Goal: Complete application form

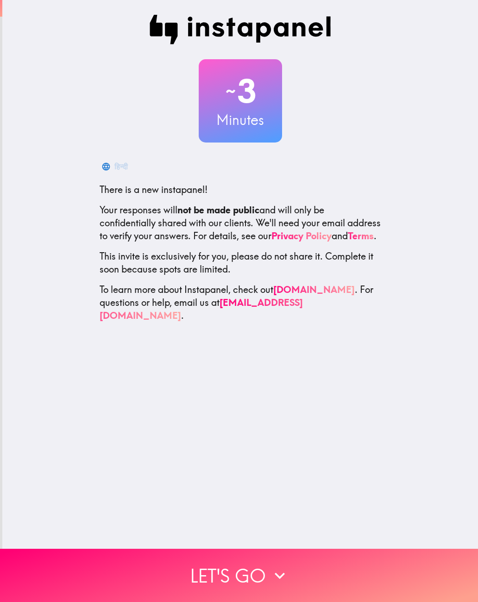
click at [366, 587] on button "Let's go" at bounding box center [239, 575] width 478 height 53
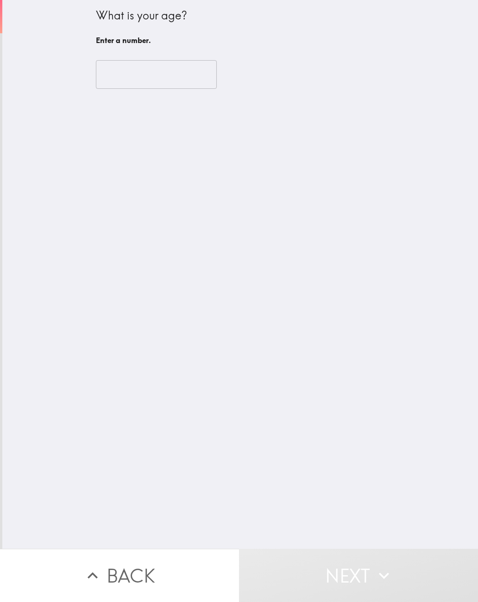
click at [171, 72] on input "number" at bounding box center [156, 74] width 121 height 29
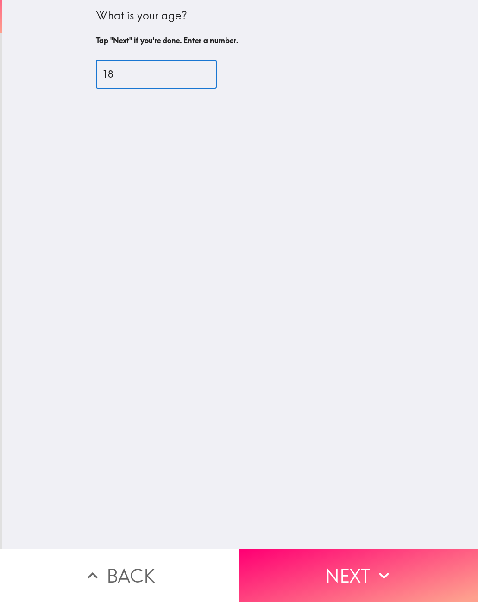
type input "18"
click at [457, 381] on div "What is your age? Tap "Next" if you're done. Enter a number. 18 ​" at bounding box center [240, 274] width 476 height 549
click at [429, 569] on button "Next" at bounding box center [358, 575] width 239 height 53
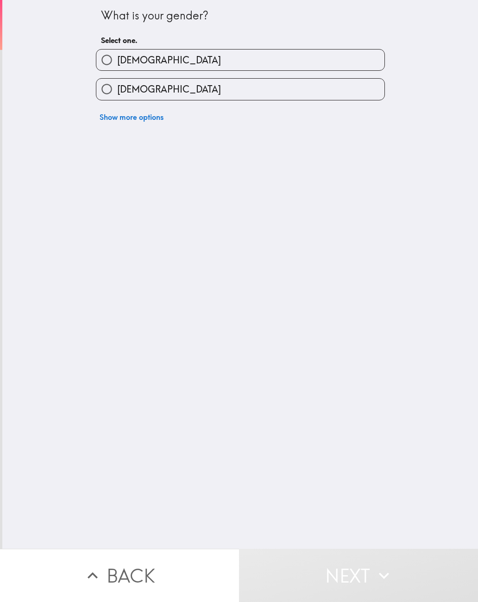
click at [290, 95] on label "[DEMOGRAPHIC_DATA]" at bounding box center [240, 89] width 288 height 21
click at [117, 95] on input "[DEMOGRAPHIC_DATA]" at bounding box center [106, 89] width 21 height 21
radio input "true"
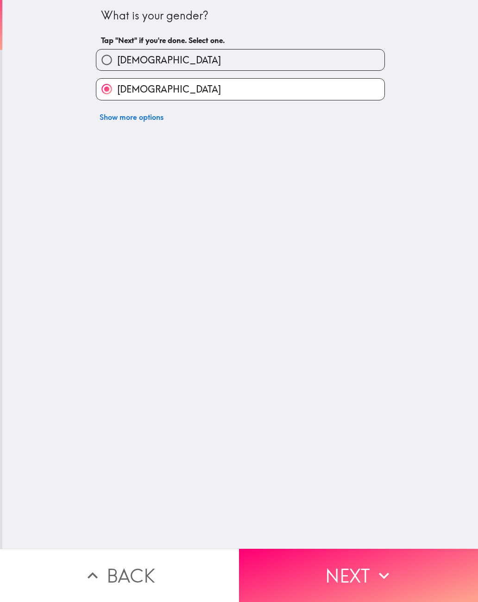
click at [371, 578] on button "Next" at bounding box center [358, 575] width 239 height 53
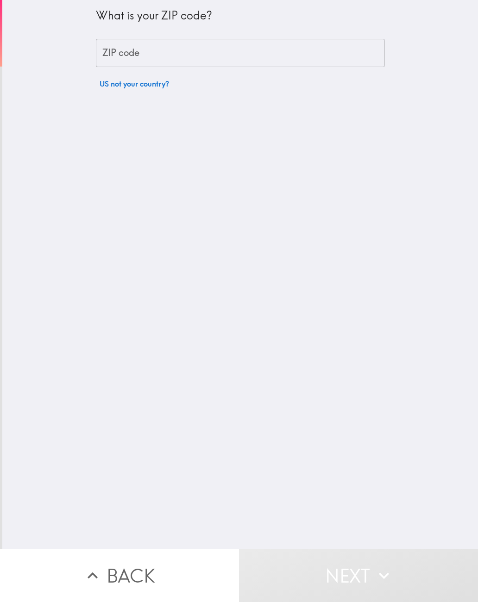
click at [333, 49] on input "ZIP code" at bounding box center [240, 53] width 289 height 29
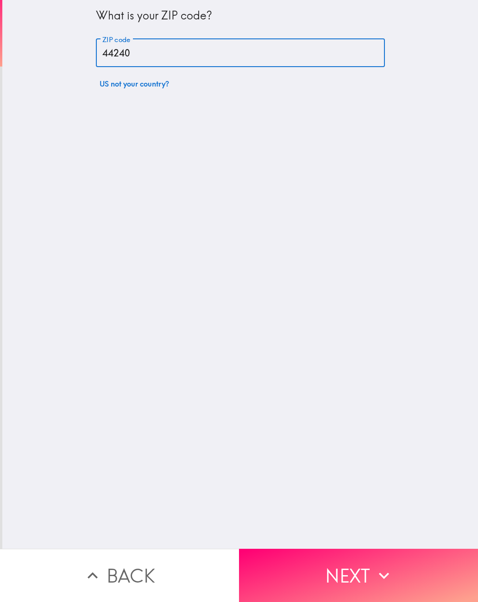
type input "44240"
click at [435, 397] on div "What is your ZIP code? ZIP code 44240 ZIP code US not your country?" at bounding box center [240, 274] width 476 height 549
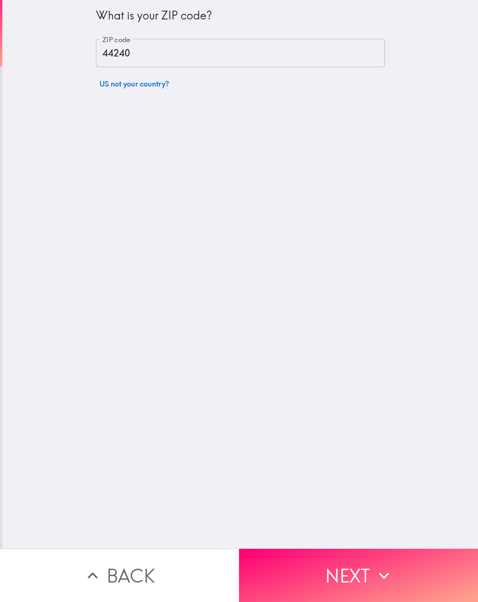
click at [432, 571] on button "Next" at bounding box center [358, 575] width 239 height 53
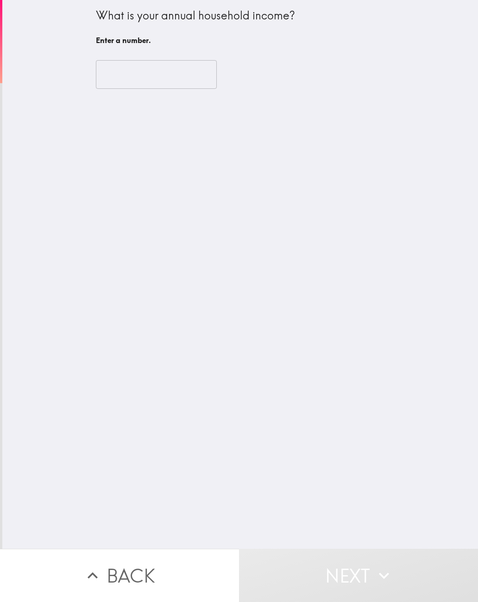
click at [167, 69] on input "number" at bounding box center [156, 74] width 121 height 29
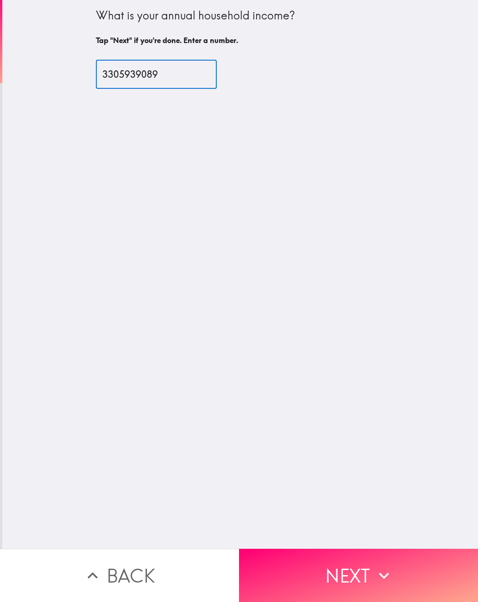
type input "3305939089"
click at [443, 368] on div "What is your annual household income? Tap "Next" if you're done. Enter a number…" at bounding box center [240, 274] width 476 height 549
click at [424, 573] on button "Next" at bounding box center [358, 575] width 239 height 53
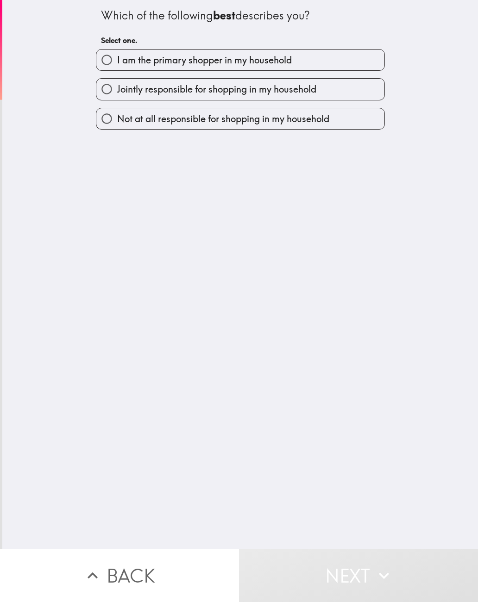
click at [359, 128] on label "Not at all responsible for shopping in my household" at bounding box center [240, 118] width 288 height 21
click at [117, 128] on input "Not at all responsible for shopping in my household" at bounding box center [106, 118] width 21 height 21
radio input "true"
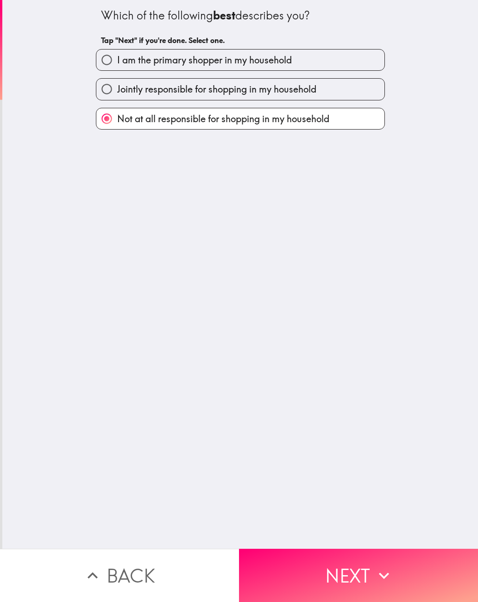
click at [398, 559] on button "Next" at bounding box center [358, 575] width 239 height 53
